Goal: Task Accomplishment & Management: Use online tool/utility

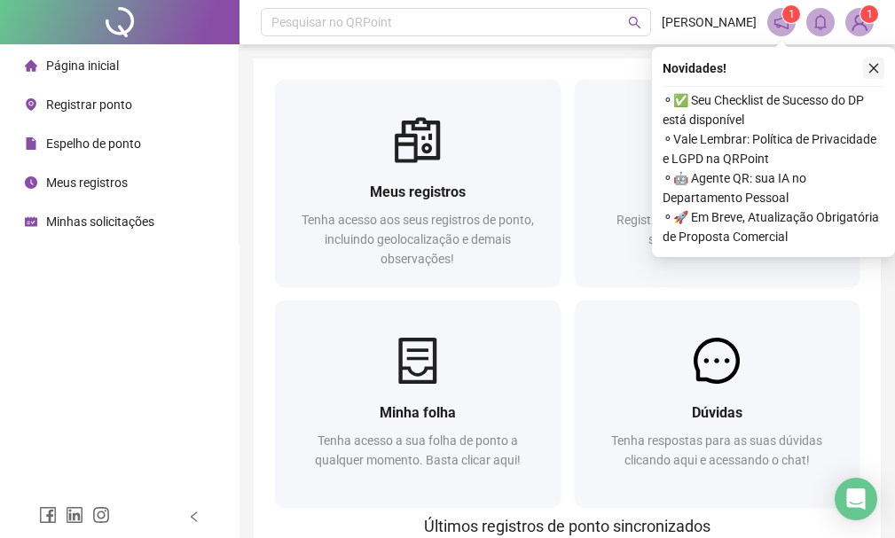
click at [877, 70] on icon "close" at bounding box center [873, 68] width 12 height 12
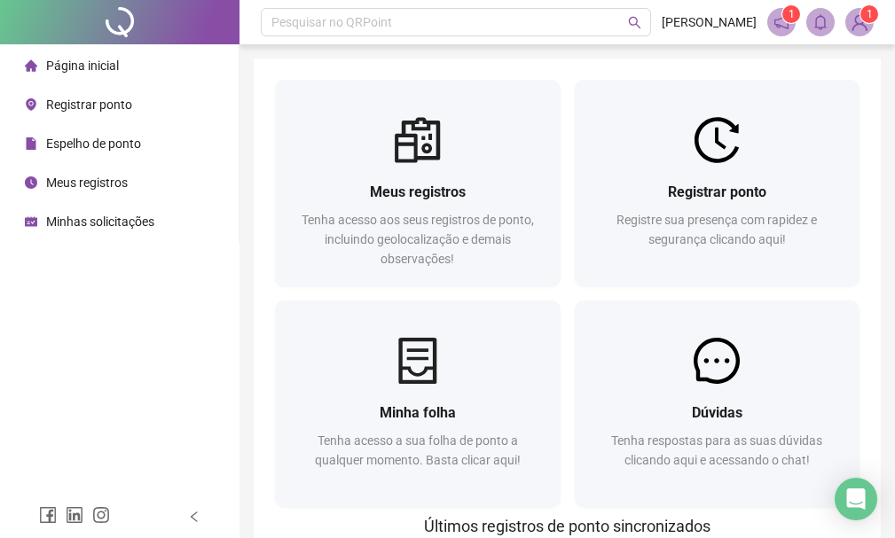
click at [61, 105] on span "Registrar ponto" at bounding box center [89, 105] width 86 height 14
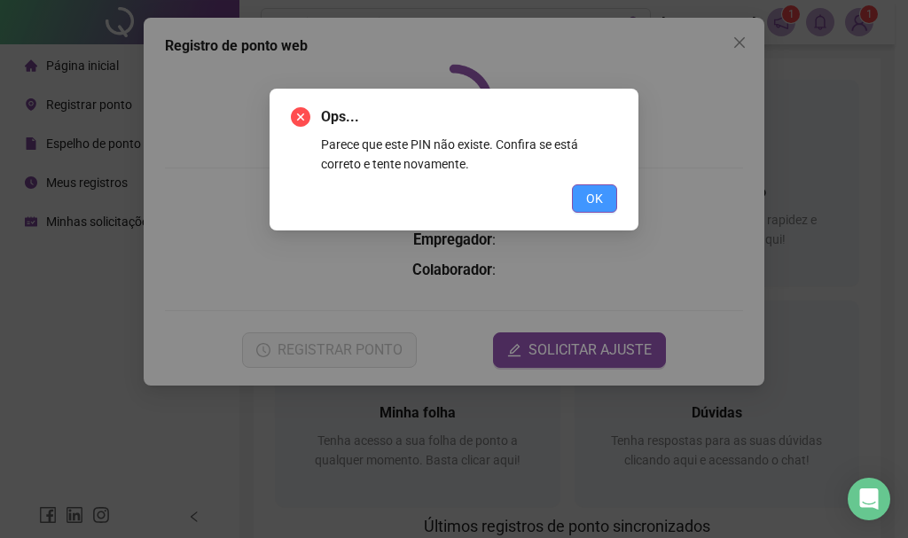
click at [599, 208] on button "OK" at bounding box center [594, 198] width 45 height 28
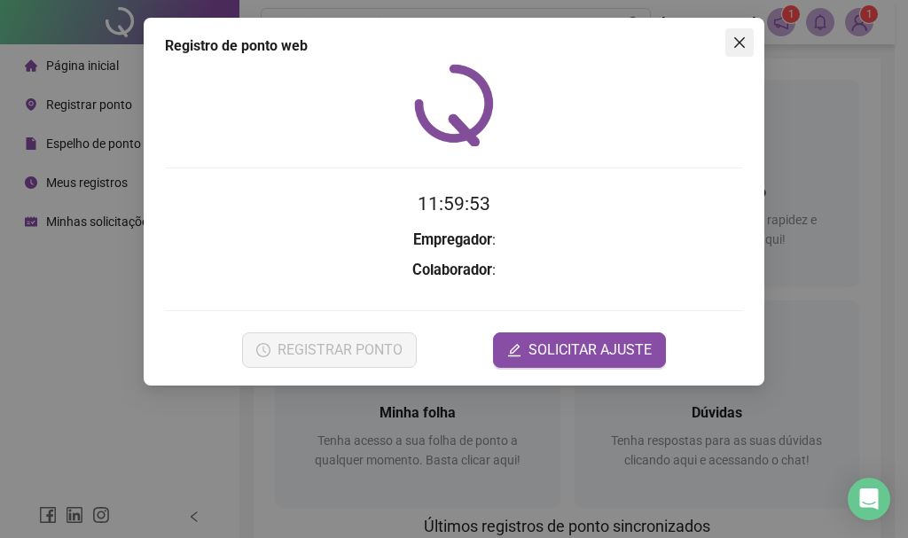
click at [733, 37] on icon "close" at bounding box center [739, 42] width 14 height 14
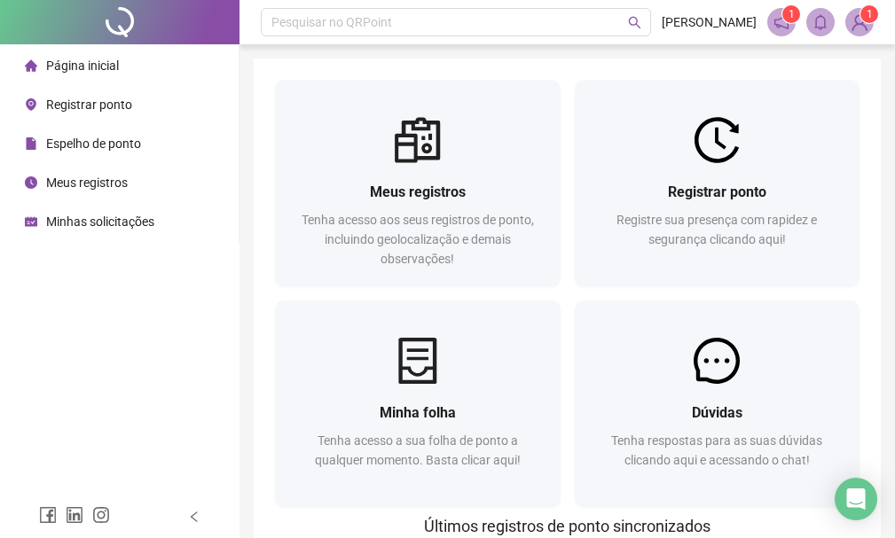
click at [114, 90] on div "Registrar ponto" at bounding box center [78, 104] width 107 height 35
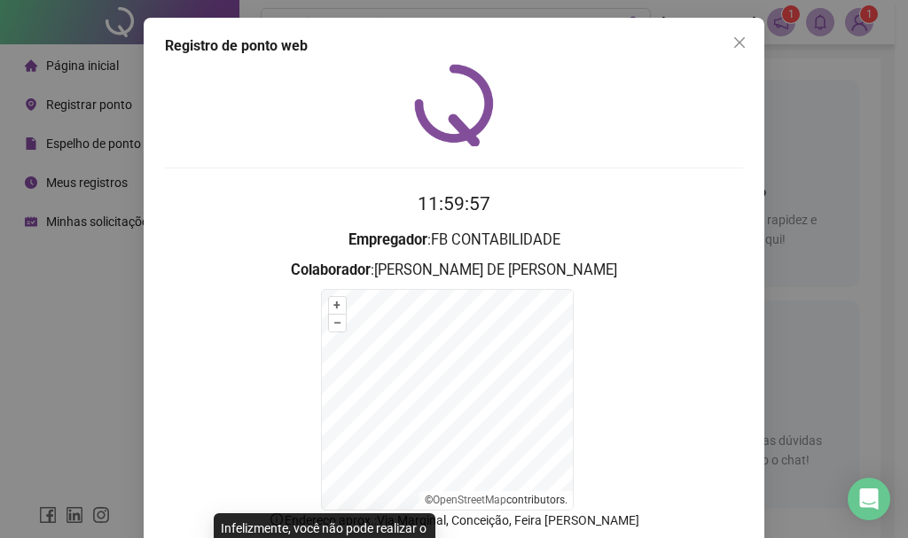
scroll to position [110, 0]
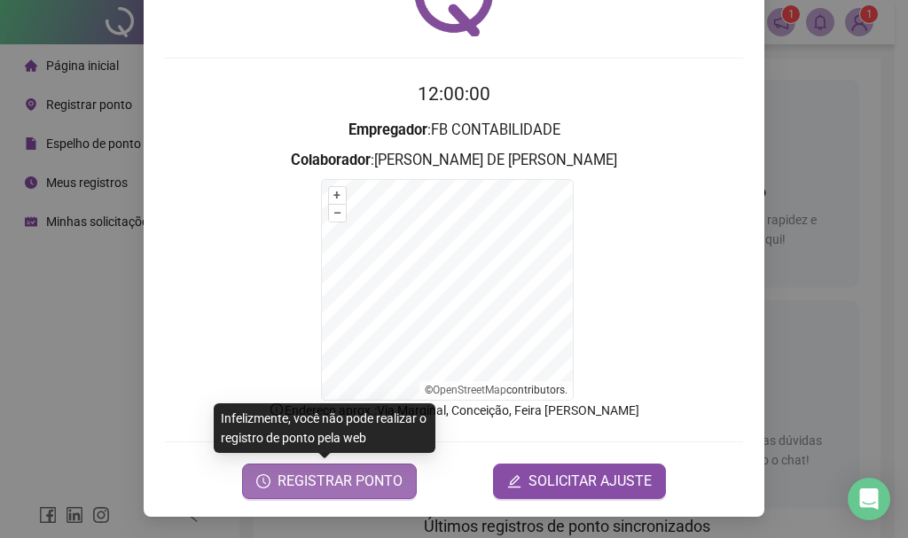
click at [261, 484] on icon "clock-circle" at bounding box center [263, 481] width 14 height 14
